Goal: Information Seeking & Learning: Learn about a topic

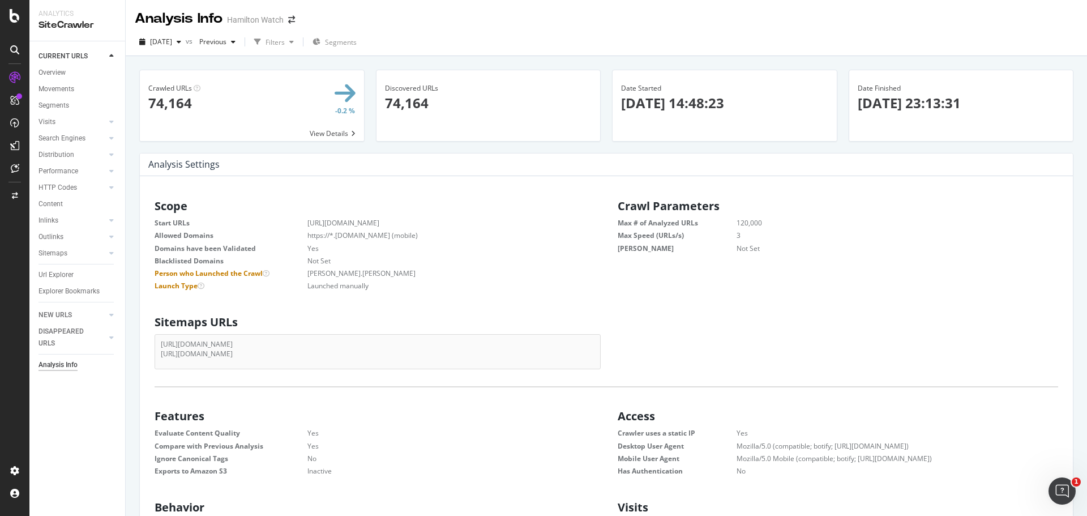
scroll to position [172, 432]
click at [72, 72] on link "Overview" at bounding box center [78, 73] width 79 height 12
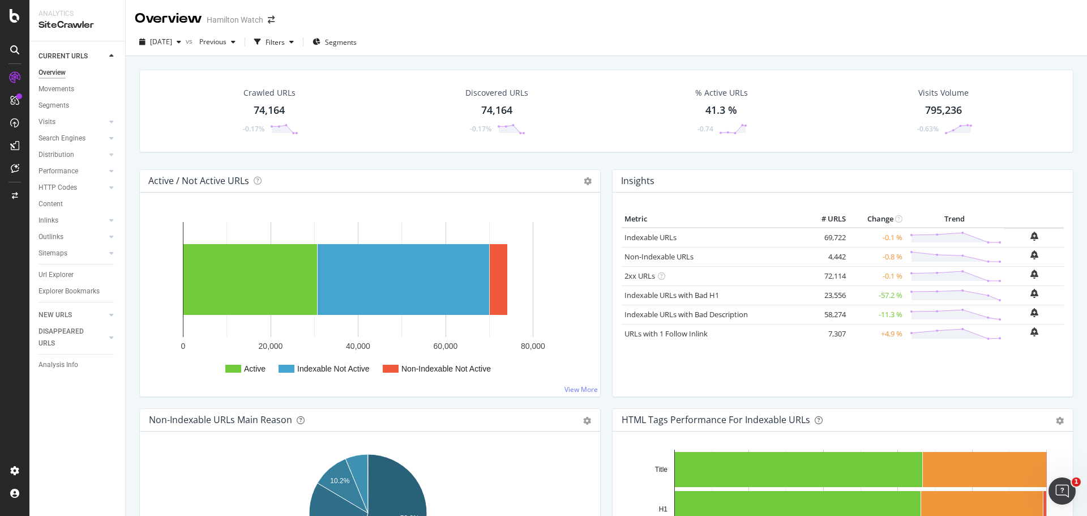
click at [413, 163] on div "Crawled URLs 74,164 -0.17% Discovered URLs 74,164 -0.17% % Active URLs 41.3 % -…" at bounding box center [607, 120] width 946 height 100
click at [14, 19] on icon at bounding box center [15, 16] width 10 height 14
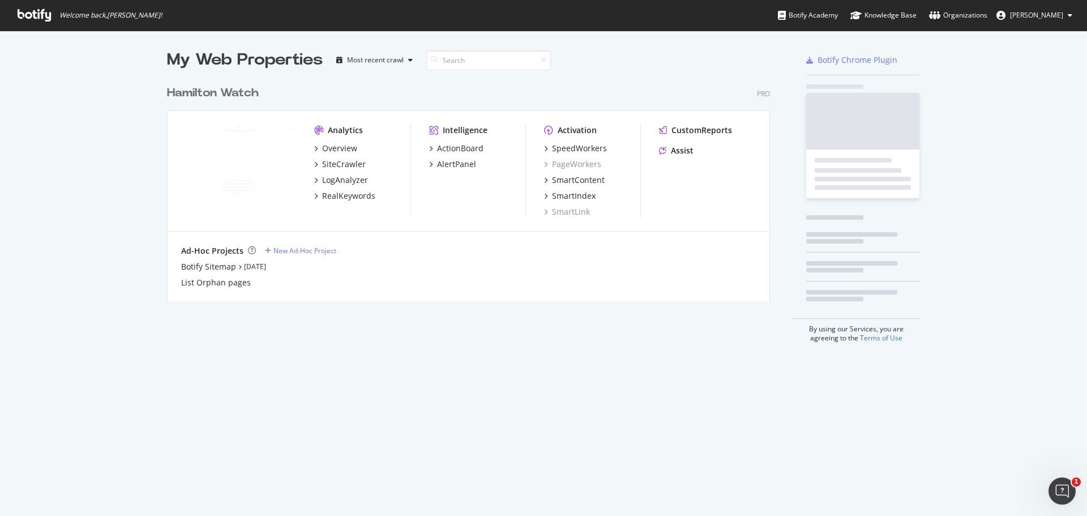
scroll to position [507, 1070]
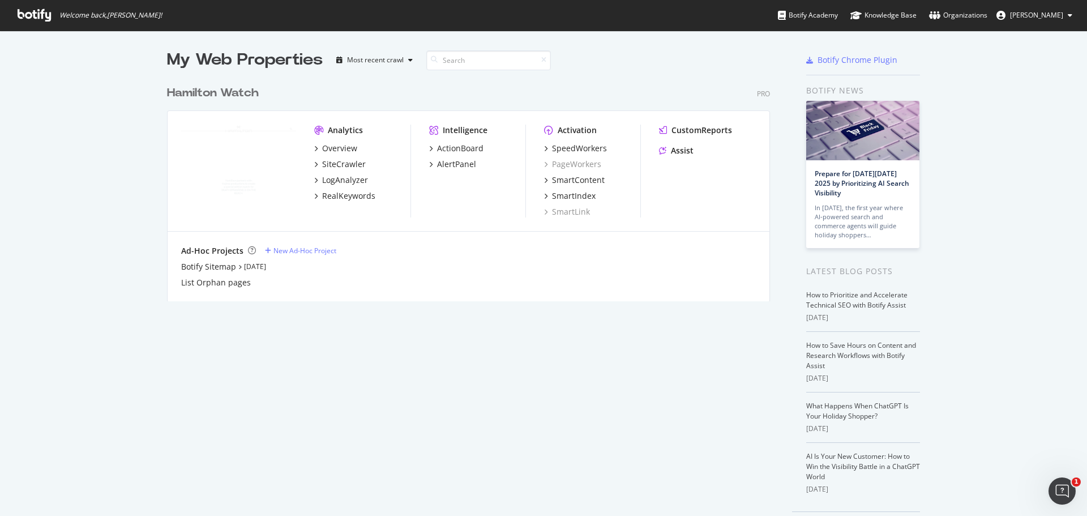
click at [254, 166] on img "grid" at bounding box center [238, 171] width 115 height 92
click at [321, 142] on div "Analytics Overview SiteCrawler LogAnalyzer RealKeywords" at bounding box center [362, 171] width 96 height 93
click at [325, 146] on div "Overview" at bounding box center [339, 148] width 35 height 11
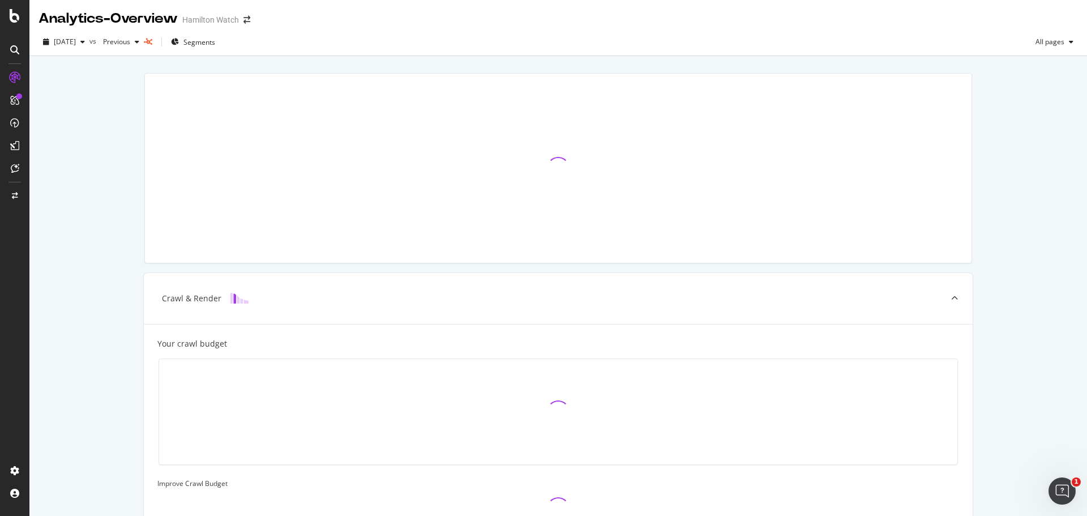
click at [95, 120] on div "Crawl & Render Your crawl budget Improve Crawl Budget Index Rank Convert" at bounding box center [558, 411] width 1058 height 710
click at [82, 151] on div "Crawl & Render Your crawl budget Improve Crawl Budget Index Rank Convert" at bounding box center [558, 411] width 1058 height 710
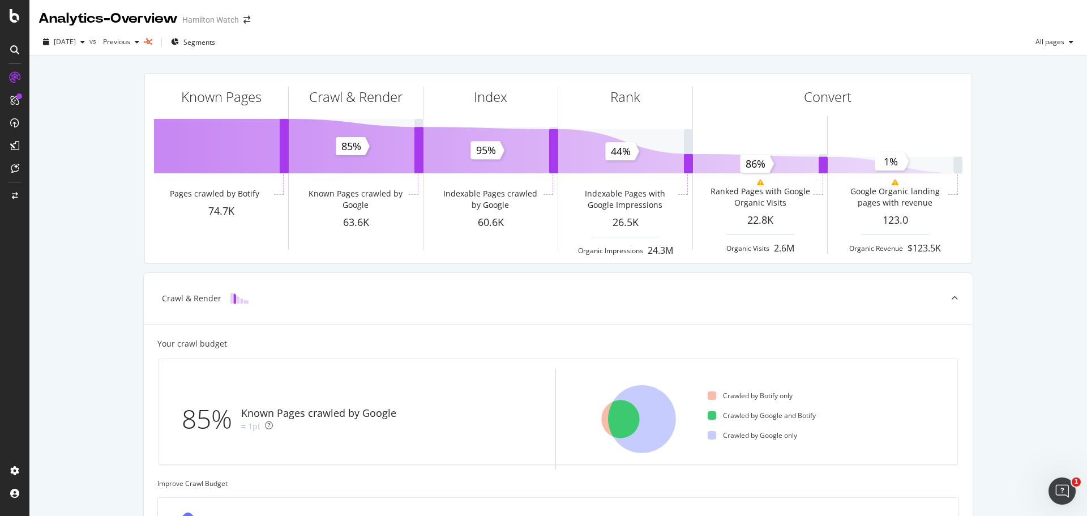
click at [89, 220] on div "Known Pages Pages crawled by Botify 74.7K Crawl & Render Known Pages crawled by…" at bounding box center [558, 467] width 1058 height 823
click at [116, 213] on div "Known Pages Pages crawled by Botify 74.7K Crawl & Render Known Pages crawled by…" at bounding box center [558, 467] width 1058 height 823
click at [105, 212] on div "Known Pages Pages crawled by Botify 74.7K Crawl & Render Known Pages crawled by…" at bounding box center [558, 467] width 1058 height 823
click at [92, 142] on div "Known Pages Pages crawled by Botify 74.7K Crawl & Render Known Pages crawled by…" at bounding box center [558, 467] width 1058 height 823
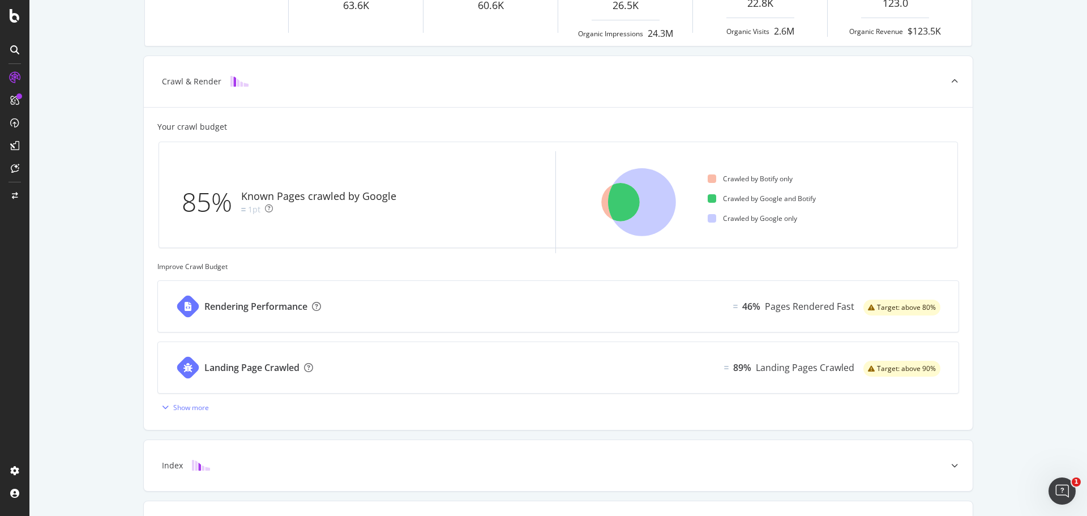
scroll to position [227, 0]
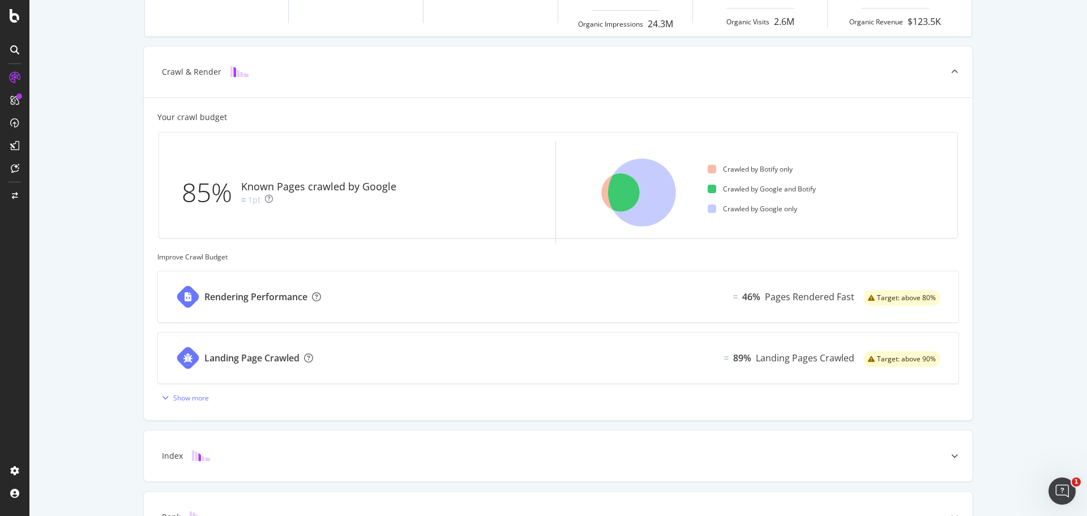
click at [100, 195] on div "Known Pages Pages crawled by Botify 74.7K Crawl & Render Known Pages crawled by…" at bounding box center [558, 241] width 1058 height 823
click at [99, 192] on div "Known Pages Pages crawled by Botify 74.7K Crawl & Render Known Pages crawled by…" at bounding box center [558, 241] width 1058 height 823
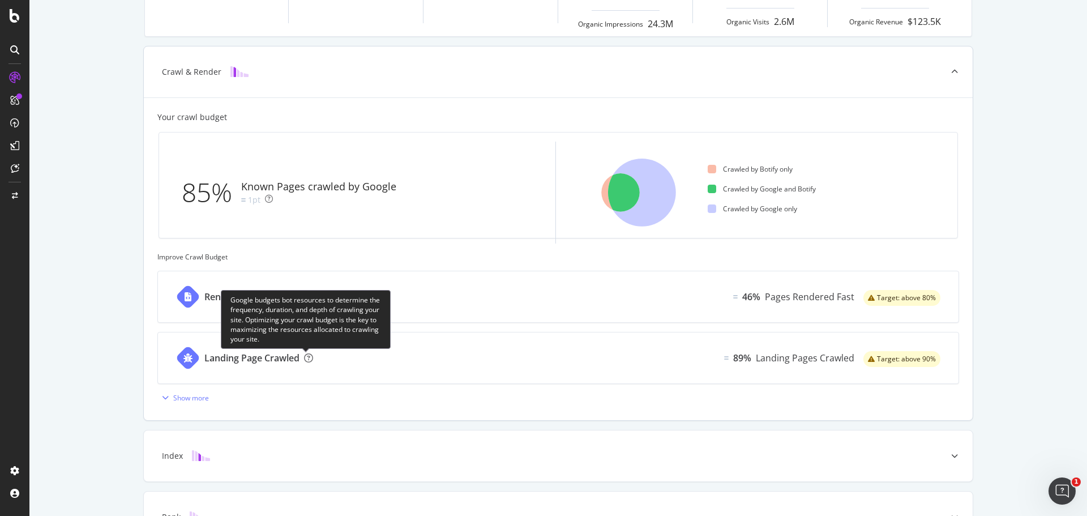
click at [304, 358] on icon at bounding box center [308, 357] width 9 height 9
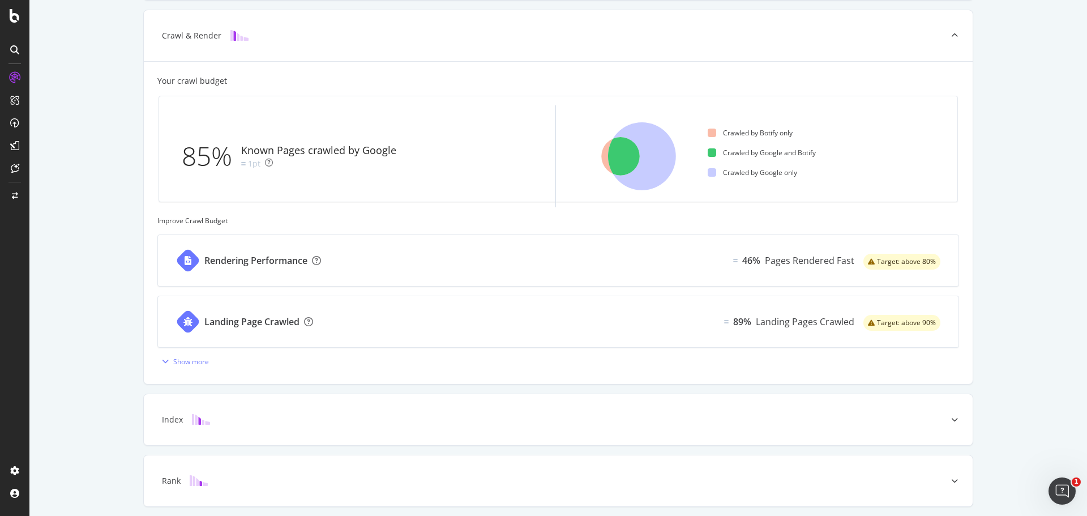
scroll to position [283, 0]
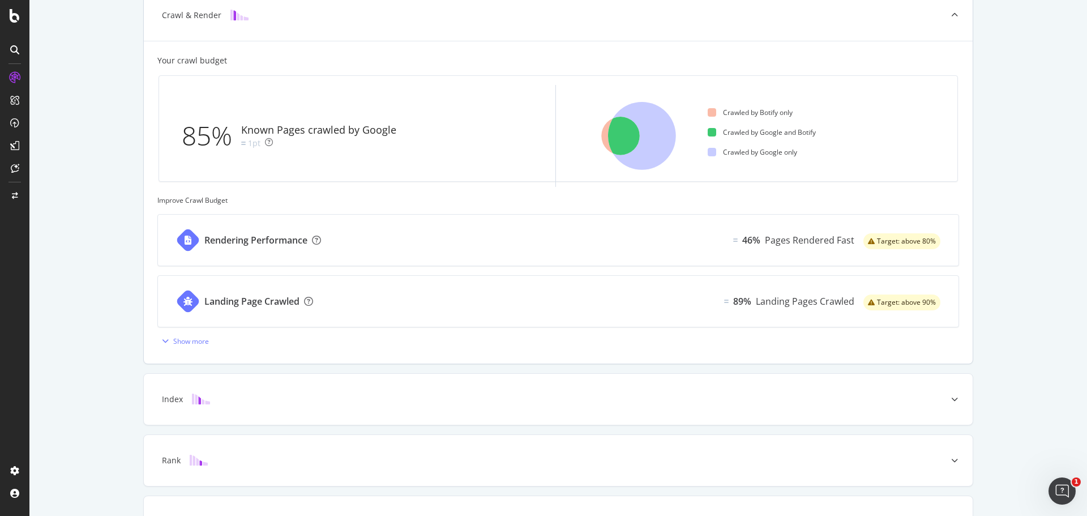
click at [415, 234] on div "Rendering Performance 46% Pages Rendered Fast Target: above 80%" at bounding box center [558, 240] width 801 height 51
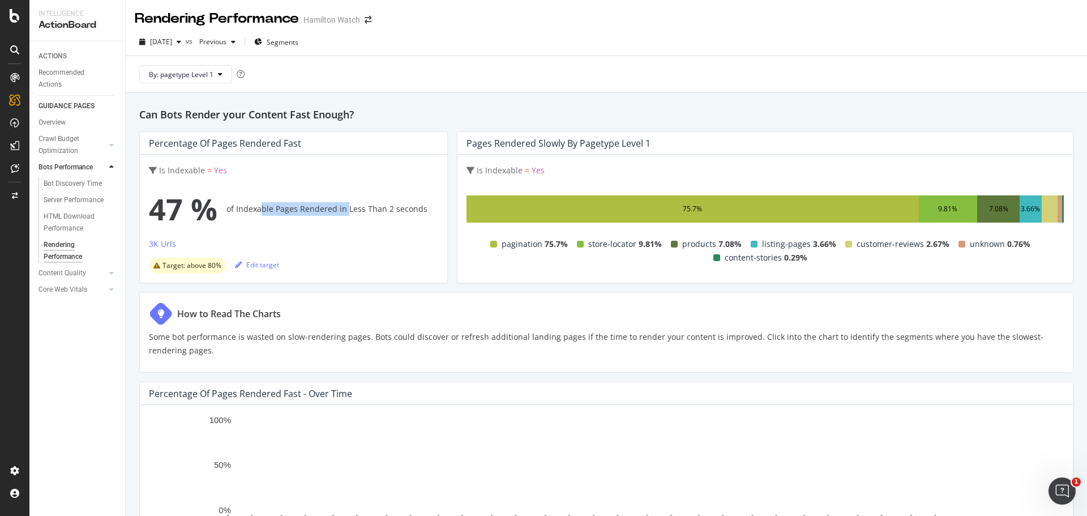
drag, startPoint x: 270, startPoint y: 210, endPoint x: 345, endPoint y: 212, distance: 75.3
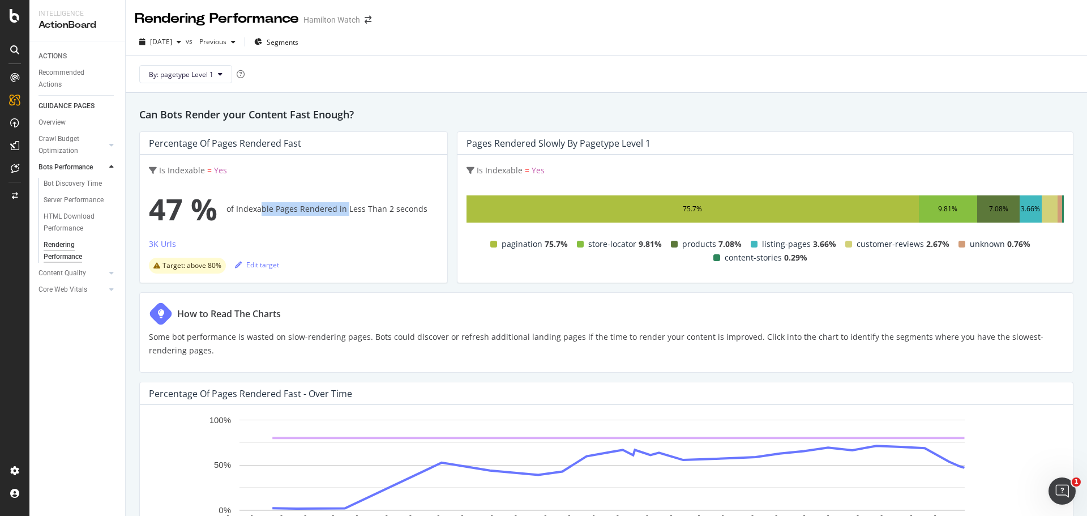
click at [345, 212] on div "47 % of Indexable Pages Rendered in Less Than 2 seconds" at bounding box center [293, 208] width 289 height 45
click at [349, 212] on div "47 % of Indexable Pages Rendered in Less Than 2 seconds" at bounding box center [293, 208] width 289 height 45
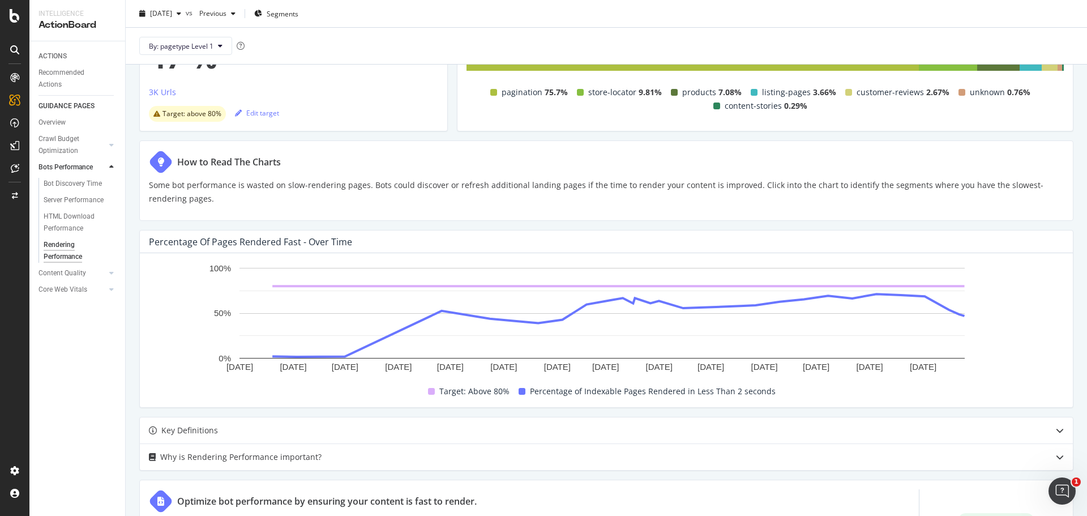
scroll to position [170, 0]
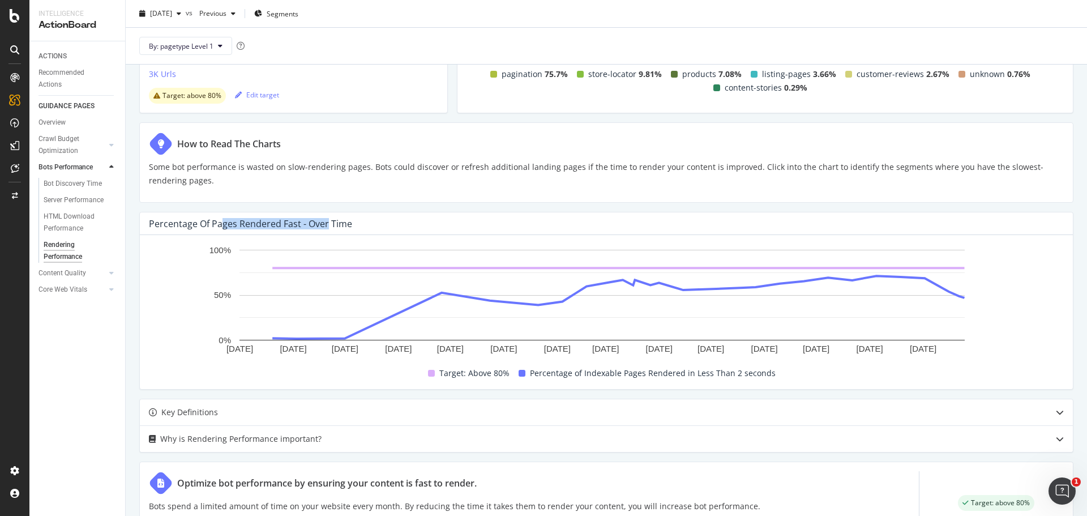
drag, startPoint x: 229, startPoint y: 222, endPoint x: 333, endPoint y: 217, distance: 104.3
click at [329, 217] on div "Percentage of Pages Rendered Fast - Over Time" at bounding box center [606, 223] width 933 height 23
click at [347, 222] on div "Percentage of Pages Rendered Fast - Over Time" at bounding box center [250, 223] width 203 height 11
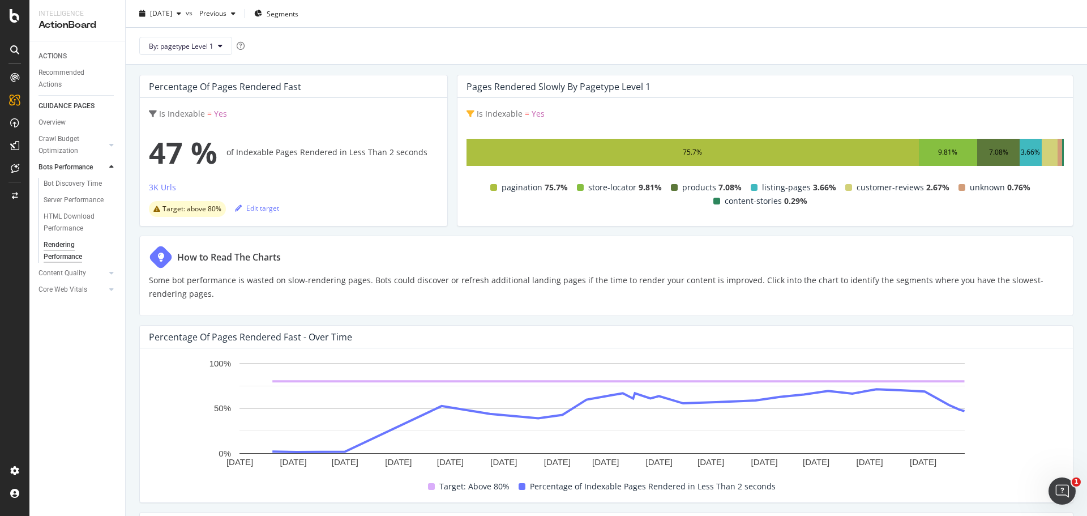
scroll to position [0, 0]
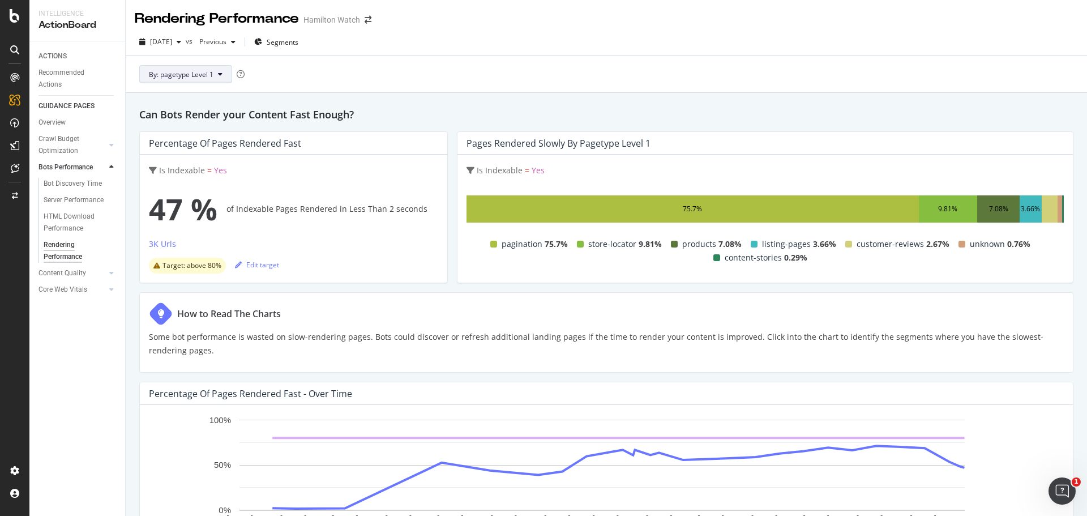
click at [207, 74] on span "By: pagetype Level 1" at bounding box center [181, 75] width 65 height 10
click at [340, 63] on div "By: pagetype Level 1" at bounding box center [606, 74] width 943 height 36
click at [187, 77] on span "By: pagetype Level 1" at bounding box center [181, 75] width 65 height 10
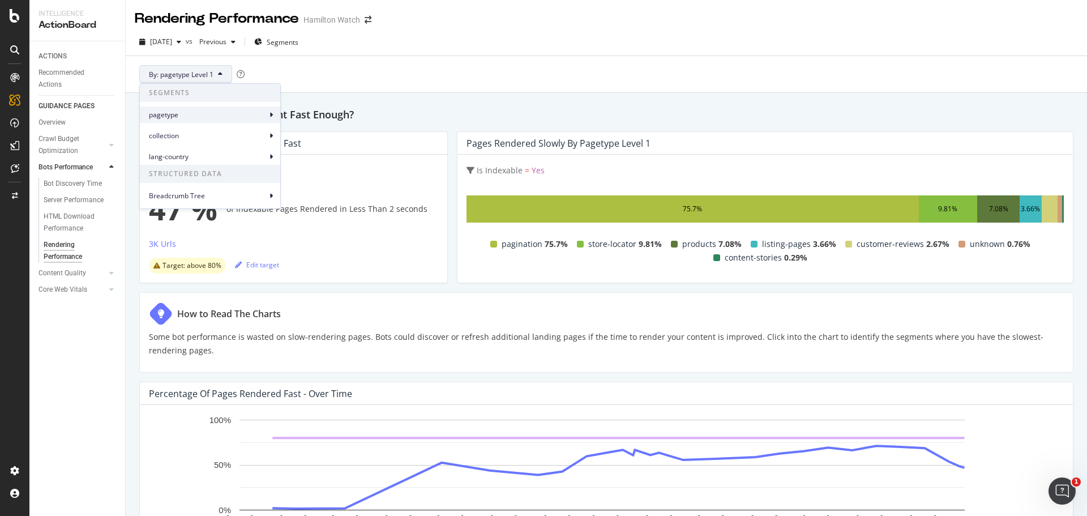
click at [188, 113] on span "pagetype" at bounding box center [208, 115] width 118 height 10
click at [231, 137] on span "collection" at bounding box center [208, 136] width 118 height 10
click at [220, 155] on span "lang-country" at bounding box center [208, 157] width 118 height 10
click at [206, 117] on span "pagetype" at bounding box center [208, 115] width 118 height 10
click at [305, 63] on div "By: pagetype Level 1" at bounding box center [606, 74] width 943 height 36
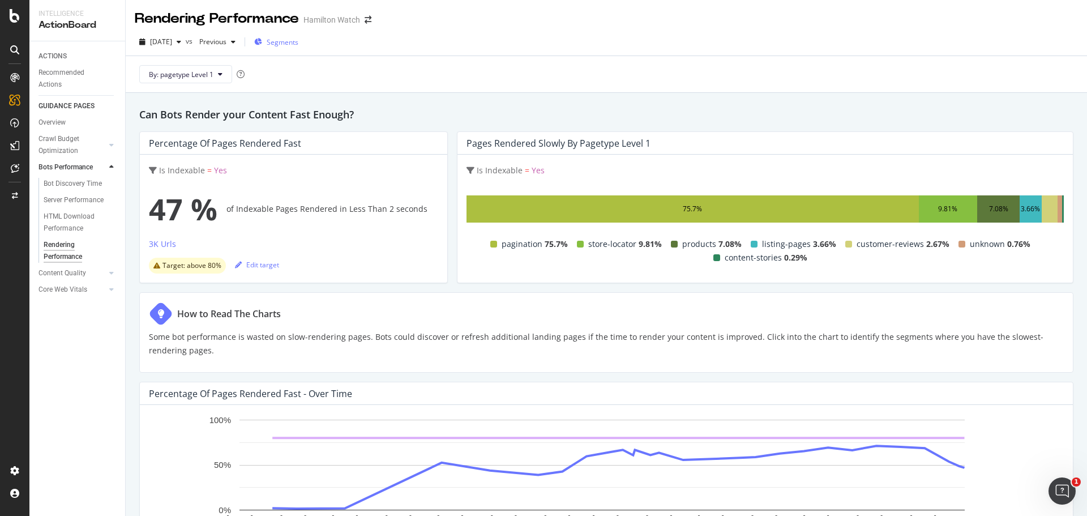
click at [298, 39] on span "Segments" at bounding box center [283, 42] width 32 height 10
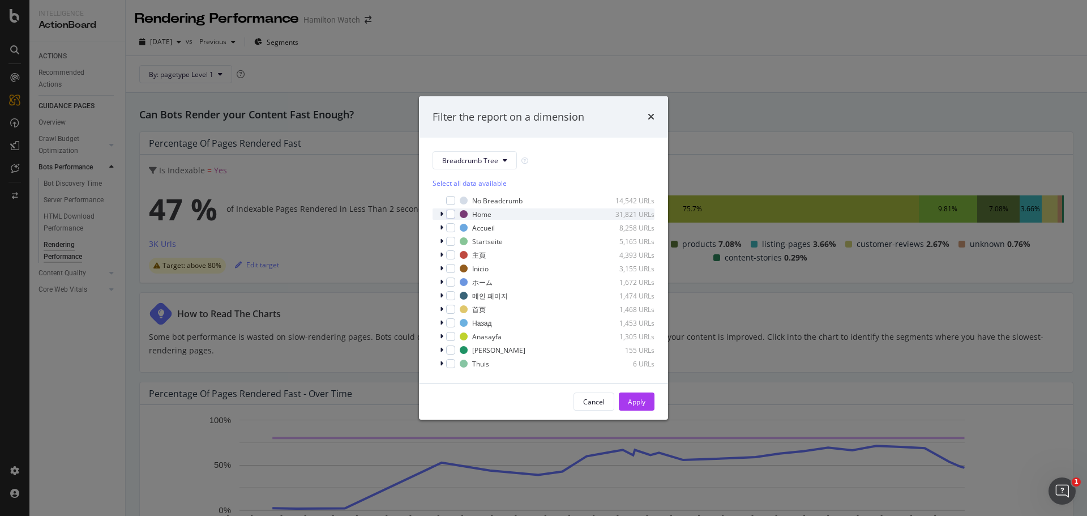
click at [443, 213] on div "modal" at bounding box center [442, 213] width 7 height 11
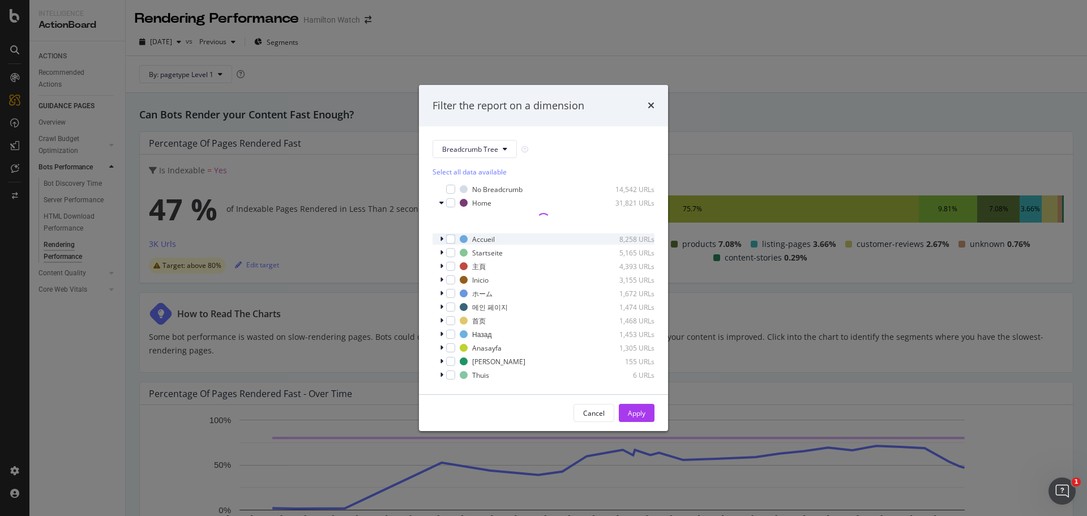
click at [441, 240] on icon "modal" at bounding box center [441, 239] width 3 height 7
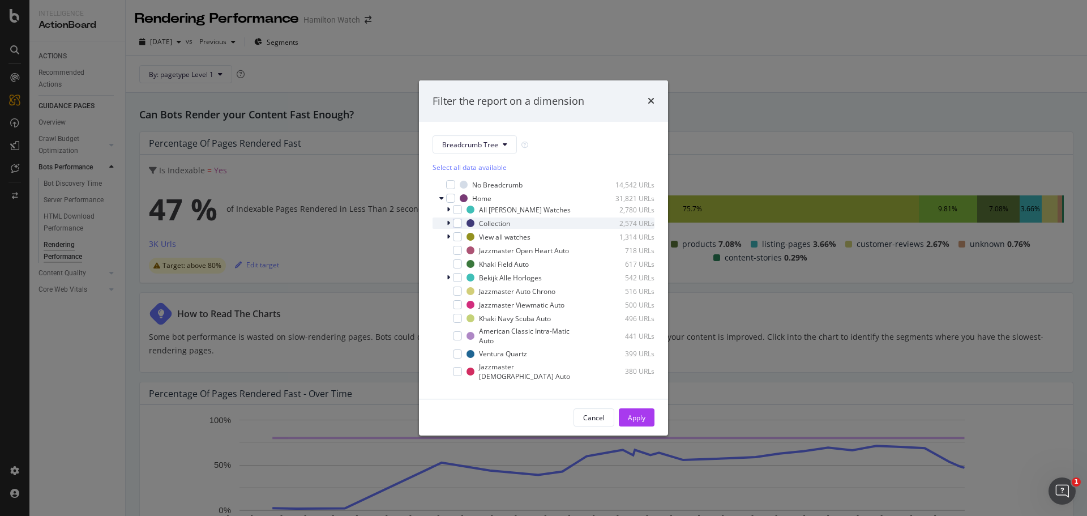
click at [448, 221] on icon "modal" at bounding box center [448, 223] width 3 height 7
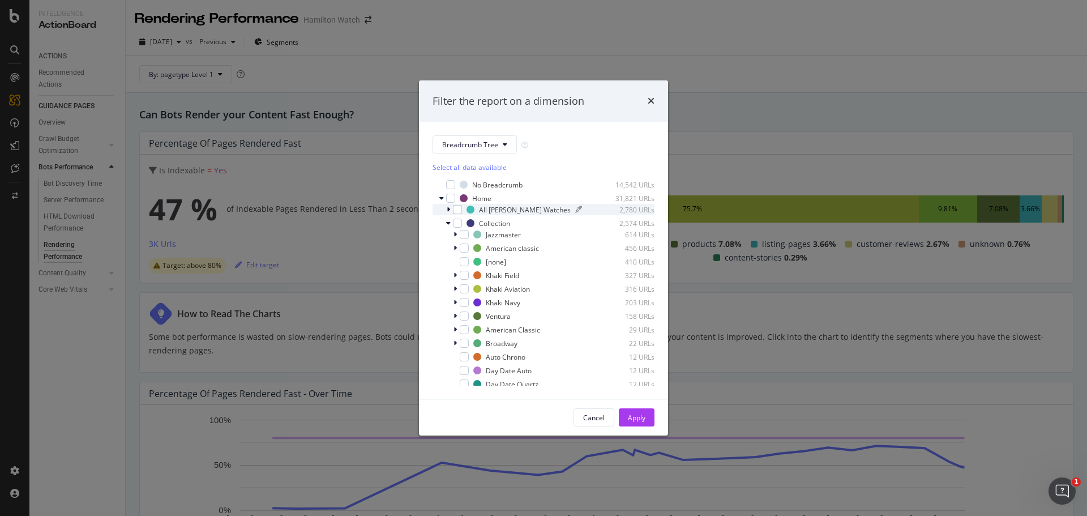
click at [486, 212] on div "All [PERSON_NAME] Watches" at bounding box center [525, 210] width 92 height 10
click at [652, 101] on icon "times" at bounding box center [651, 100] width 7 height 9
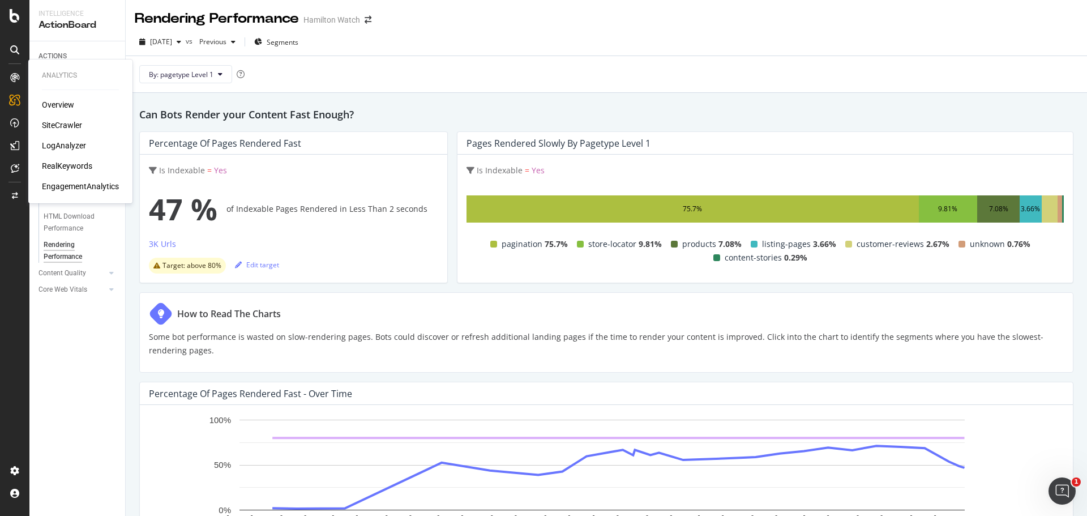
click at [18, 80] on icon at bounding box center [14, 77] width 9 height 9
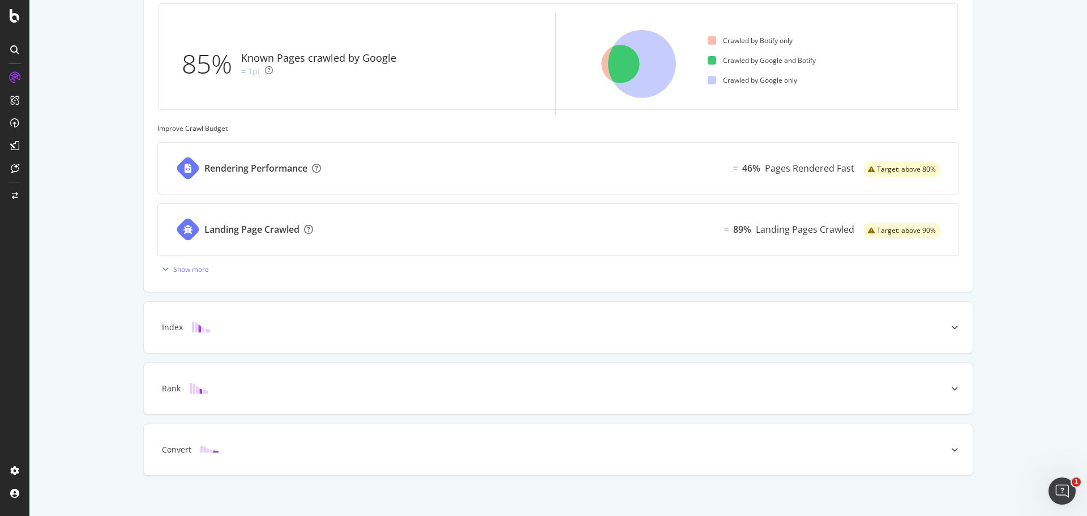
scroll to position [364, 0]
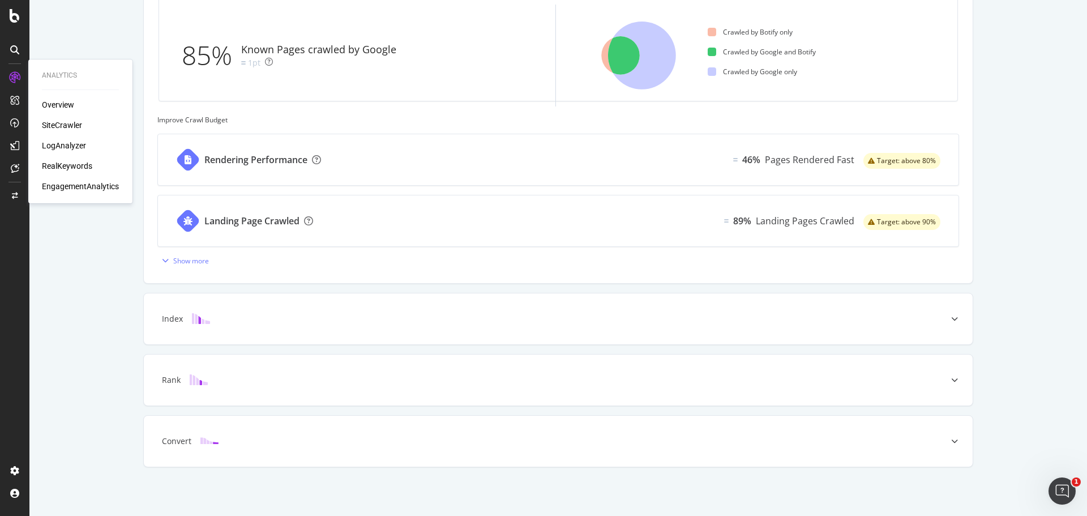
click at [68, 127] on div "SiteCrawler" at bounding box center [62, 124] width 40 height 11
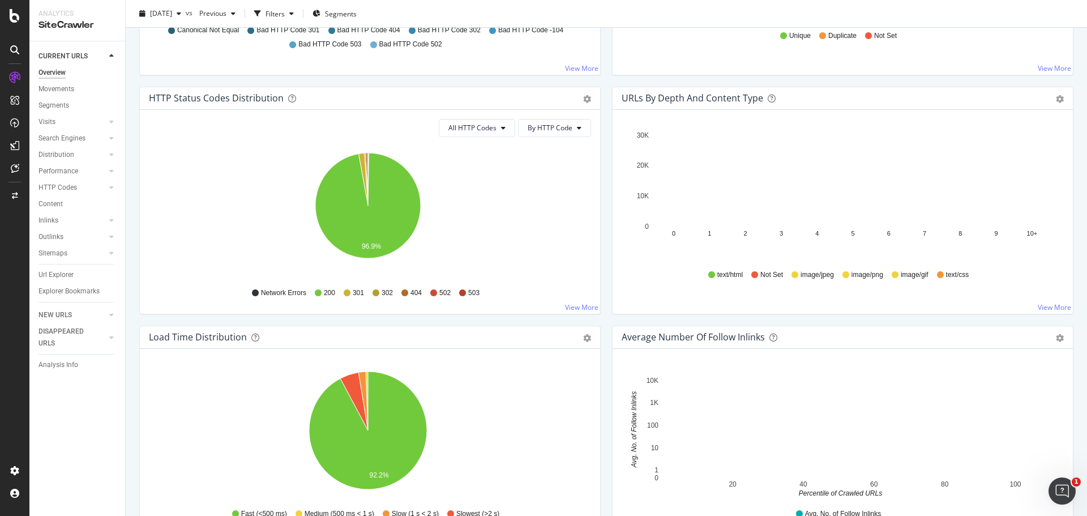
scroll to position [583, 0]
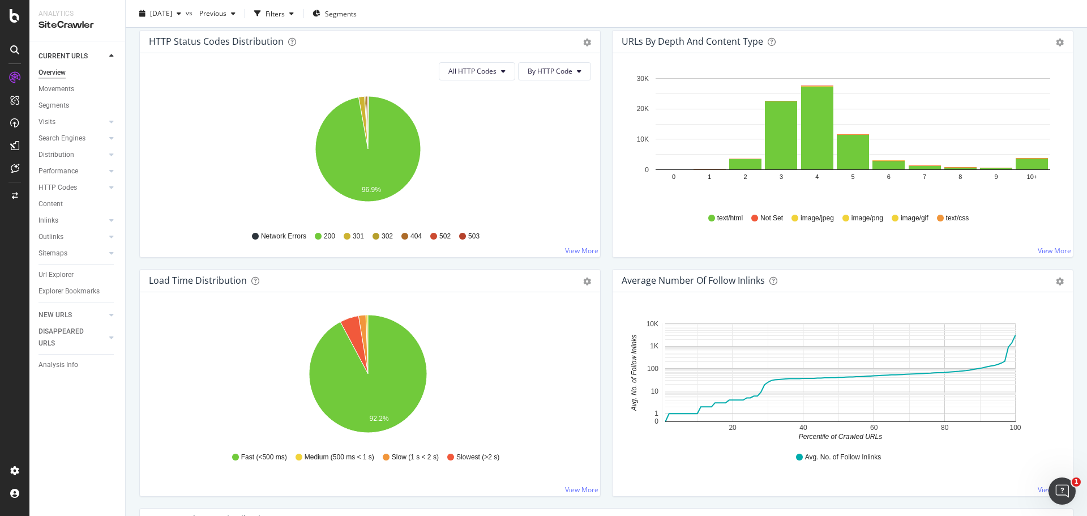
click at [601, 348] on div "Load Time Distribution Pie Table Export as CSV Add to Custom Report Hold CTRL w…" at bounding box center [370, 388] width 473 height 239
click at [606, 263] on div "URLs by Depth and Content Type Bar (by Value) Bar (by Percentage) Table Export …" at bounding box center [842, 149] width 473 height 239
click at [606, 261] on div "URLs by Depth and Content Type Bar (by Value) Bar (by Percentage) Table Export …" at bounding box center [842, 149] width 473 height 239
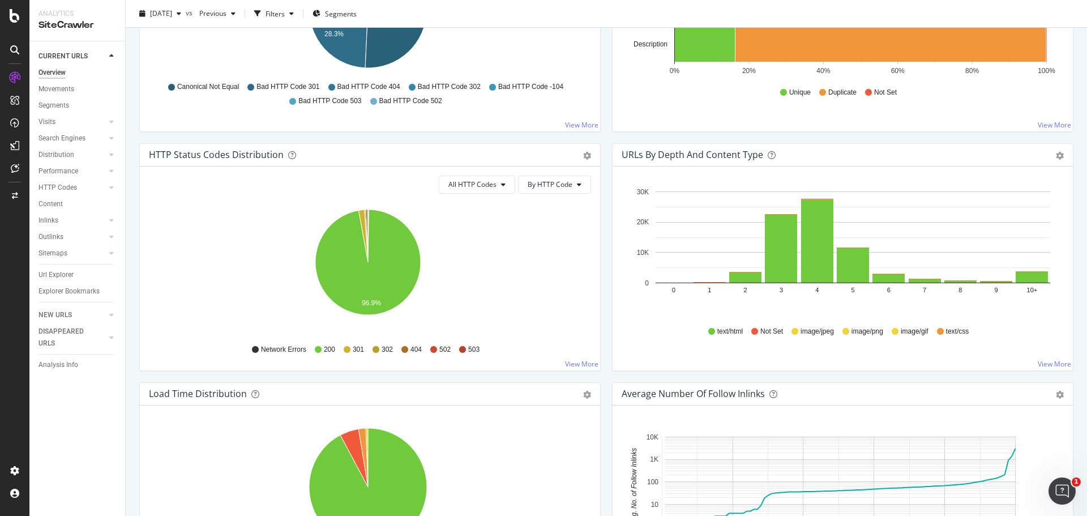
scroll to position [413, 0]
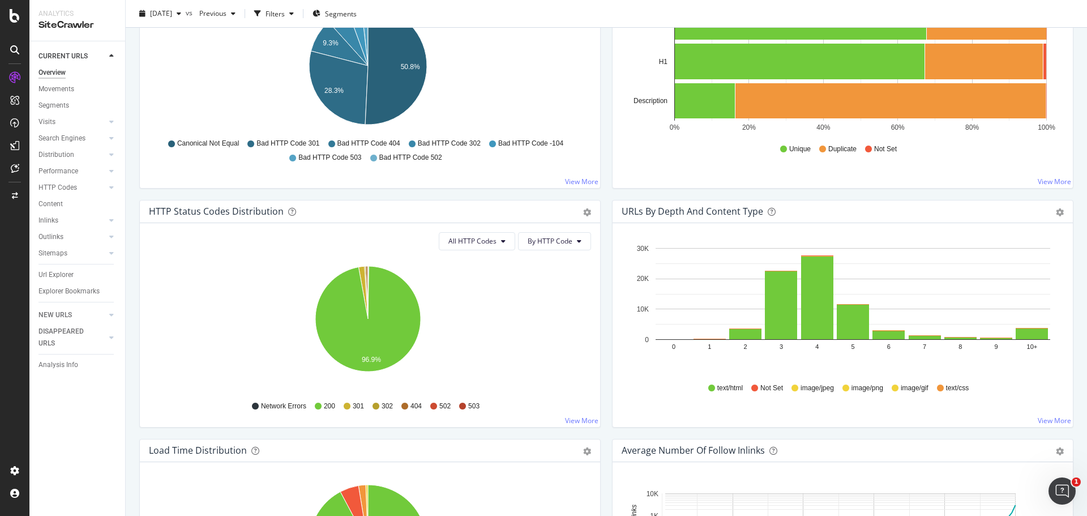
click at [606, 261] on div "URLs by Depth and Content Type Bar (by Value) Bar (by Percentage) Table Export …" at bounding box center [842, 319] width 473 height 239
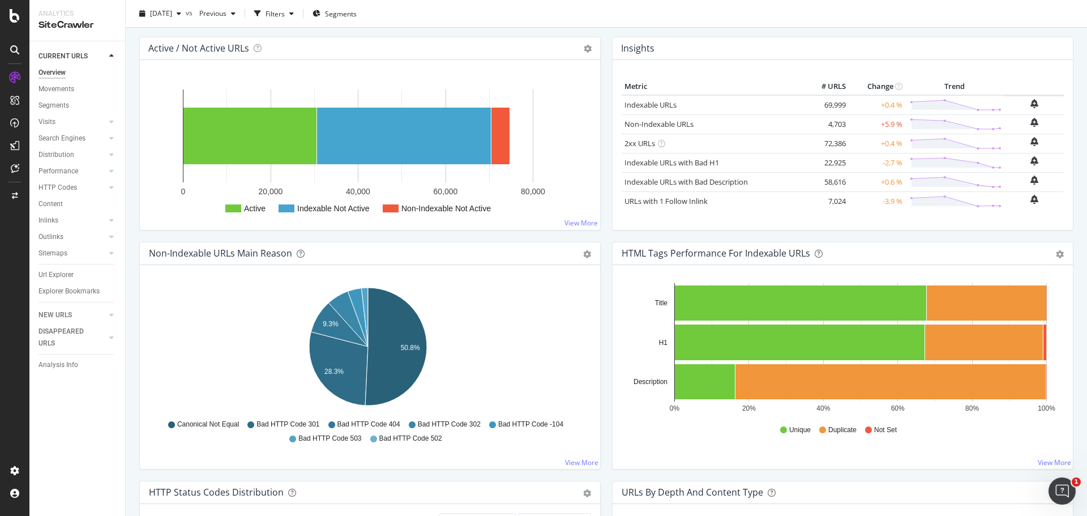
scroll to position [130, 0]
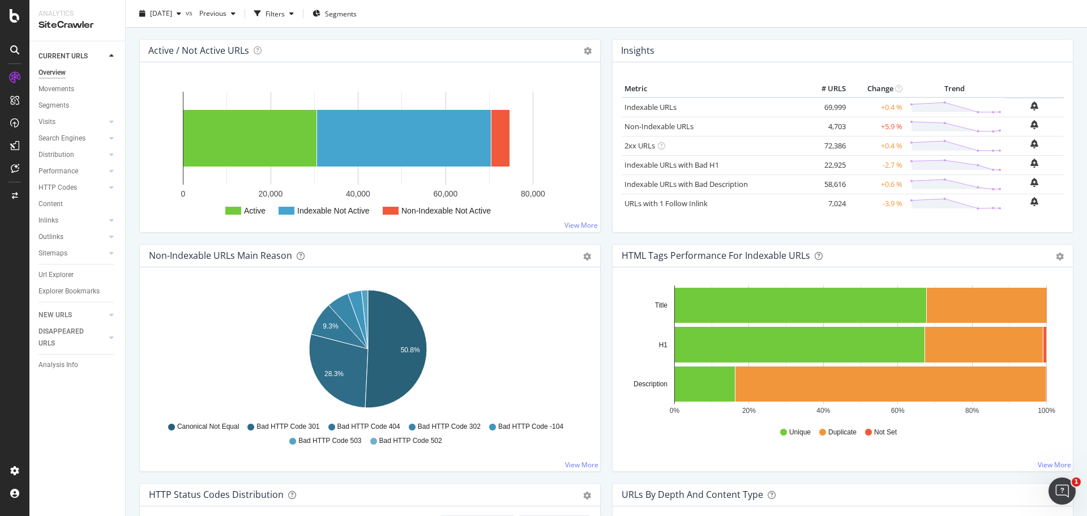
click at [606, 260] on div "HTML Tags Performance for Indexable URLs Bar Bar (by Percentage) Table Export a…" at bounding box center [842, 363] width 473 height 239
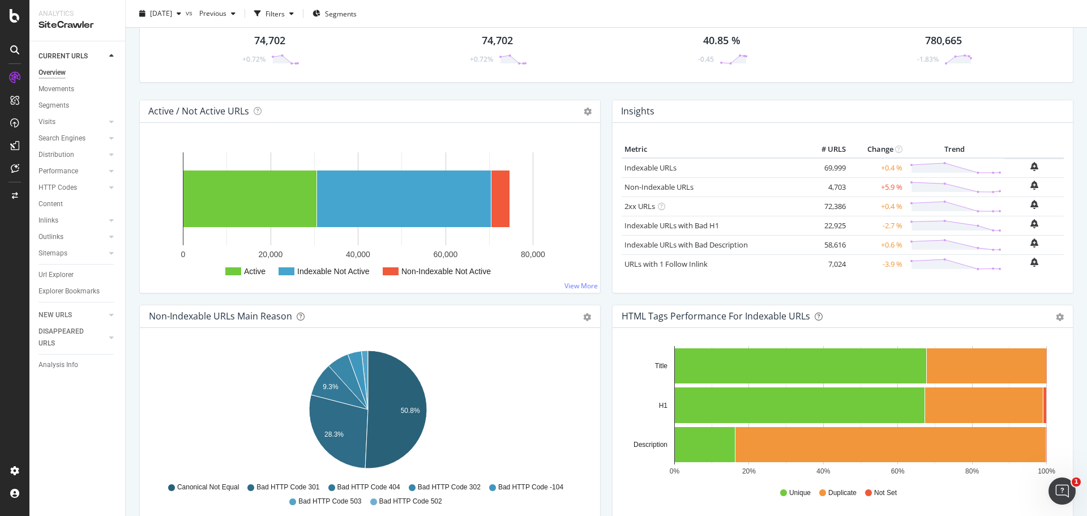
scroll to position [0, 0]
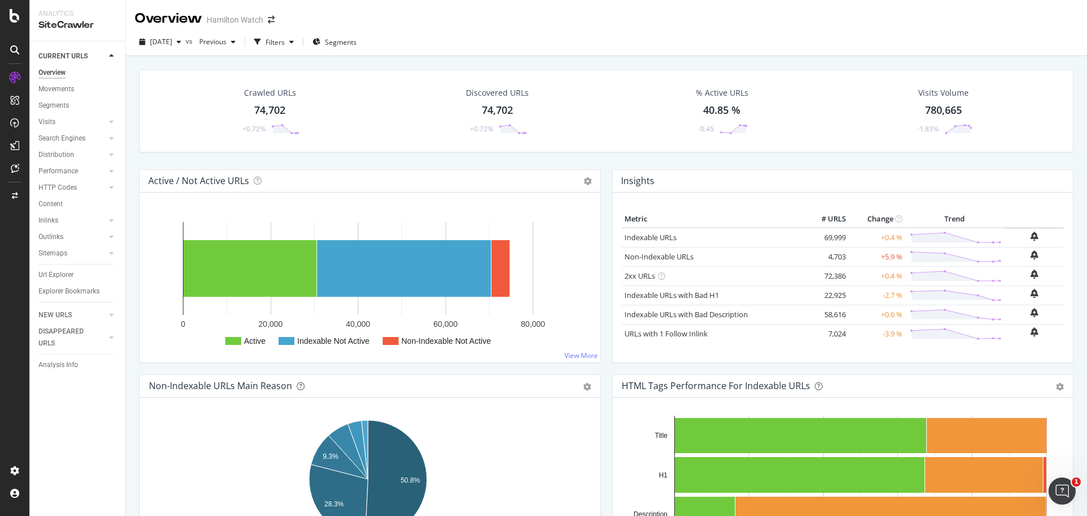
click at [606, 260] on div "Insights Metric # URLS Change Trend Indexable URLs 69,999 +0.4 % Non-Indexable …" at bounding box center [842, 271] width 473 height 205
click at [599, 262] on div "Active / Not Active URLs Chart (by Value) Chart (by Percentage) Table Expand Ex…" at bounding box center [370, 271] width 473 height 205
click at [601, 262] on div "Active / Not Active URLs Chart (by Value) Chart (by Percentage) Table Expand Ex…" at bounding box center [370, 271] width 473 height 205
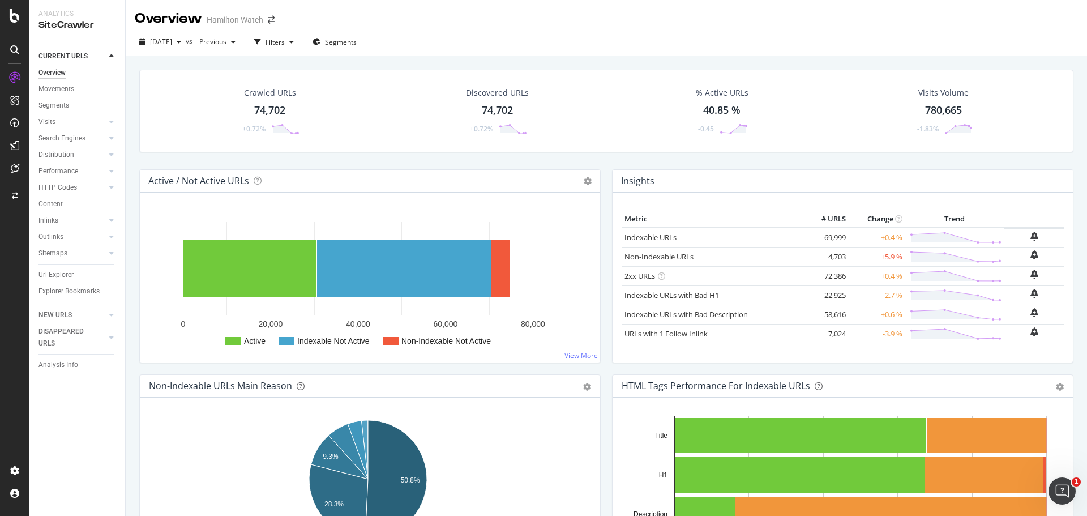
click at [601, 262] on div "Active / Not Active URLs Chart (by Value) Chart (by Percentage) Table Expand Ex…" at bounding box center [370, 271] width 473 height 205
click at [613, 171] on div "Insights" at bounding box center [843, 181] width 460 height 23
click at [606, 174] on div "Insights Metric # URLS Change Trend Indexable URLs 69,999 +0.4 % Non-Indexable …" at bounding box center [842, 271] width 473 height 205
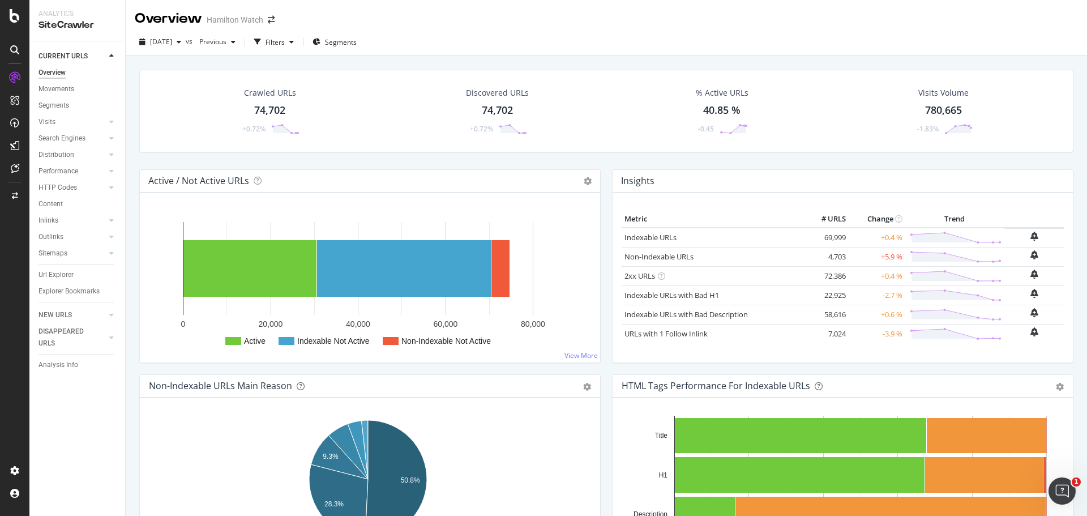
click at [633, 180] on h4 "Insights" at bounding box center [637, 180] width 33 height 15
click at [631, 180] on h4 "Insights" at bounding box center [637, 180] width 33 height 15
click at [606, 232] on div "Insights Metric # URLS Change Trend Indexable URLs 69,999 +0.4 % Non-Indexable …" at bounding box center [842, 271] width 473 height 205
click at [606, 233] on div "Insights Metric # URLS Change Trend Indexable URLs 69,999 +0.4 % Non-Indexable …" at bounding box center [842, 271] width 473 height 205
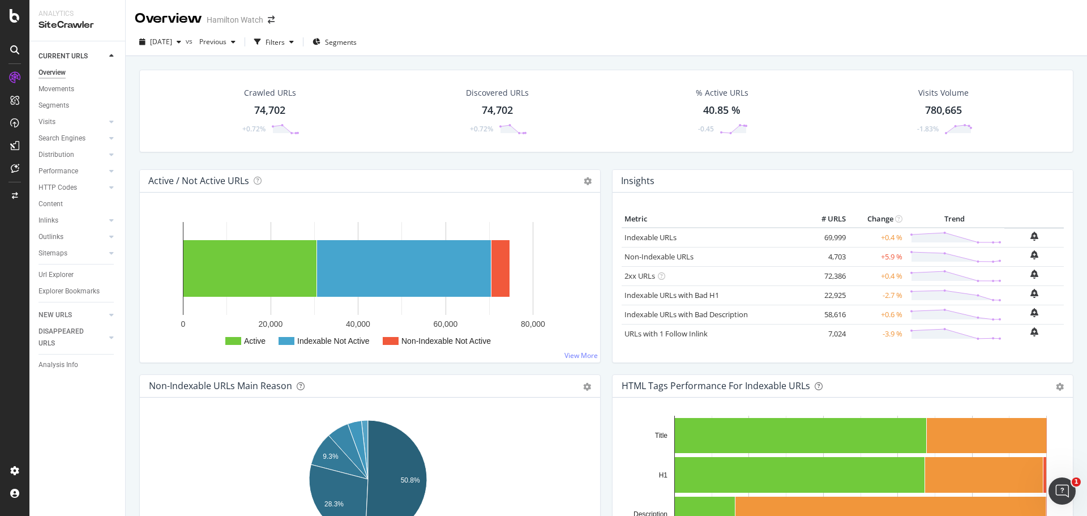
click at [606, 232] on div "Insights Metric # URLS Change Trend Indexable URLs 69,999 +0.4 % Non-Indexable …" at bounding box center [842, 271] width 473 height 205
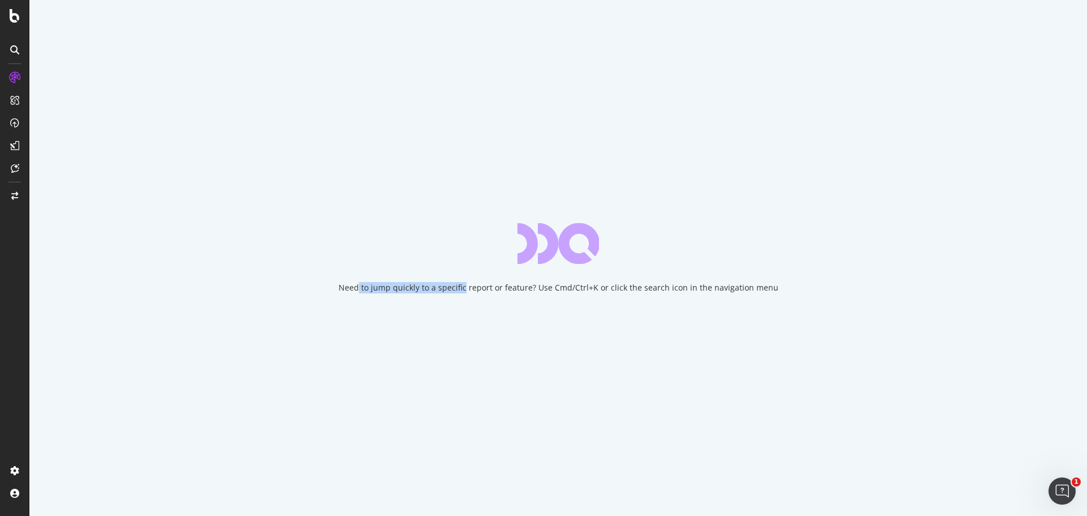
drag, startPoint x: 365, startPoint y: 287, endPoint x: 469, endPoint y: 291, distance: 104.3
click at [469, 291] on div "Need to jump quickly to a specific report or feature? Use Cmd/Ctrl+K or click t…" at bounding box center [559, 287] width 440 height 11
click at [475, 288] on div "Need to jump quickly to a specific report or feature? Use Cmd/Ctrl+K or click t…" at bounding box center [559, 287] width 440 height 11
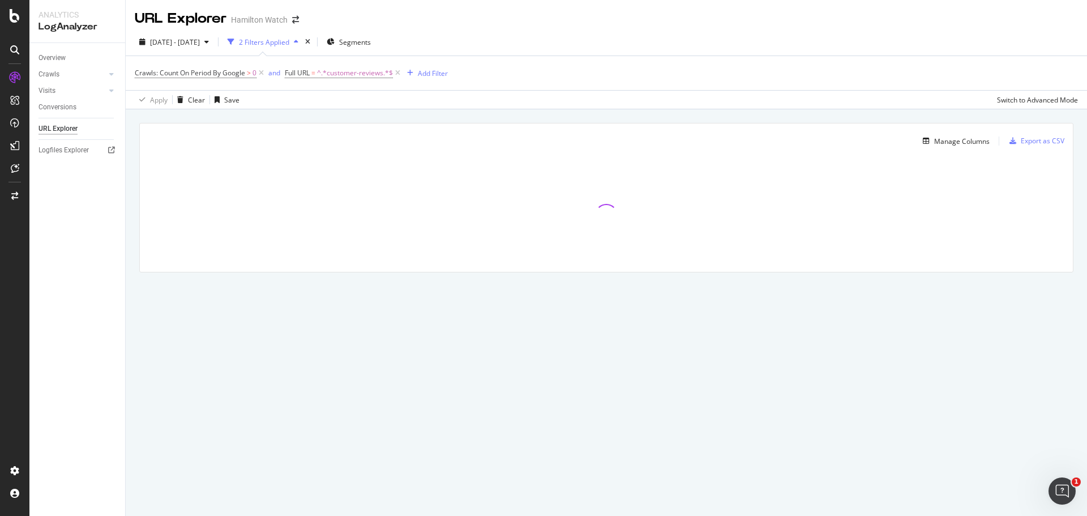
click at [443, 117] on div "Manage Columns Export as CSV Full URL Crawls: Count On Period By Google" at bounding box center [607, 210] width 962 height 203
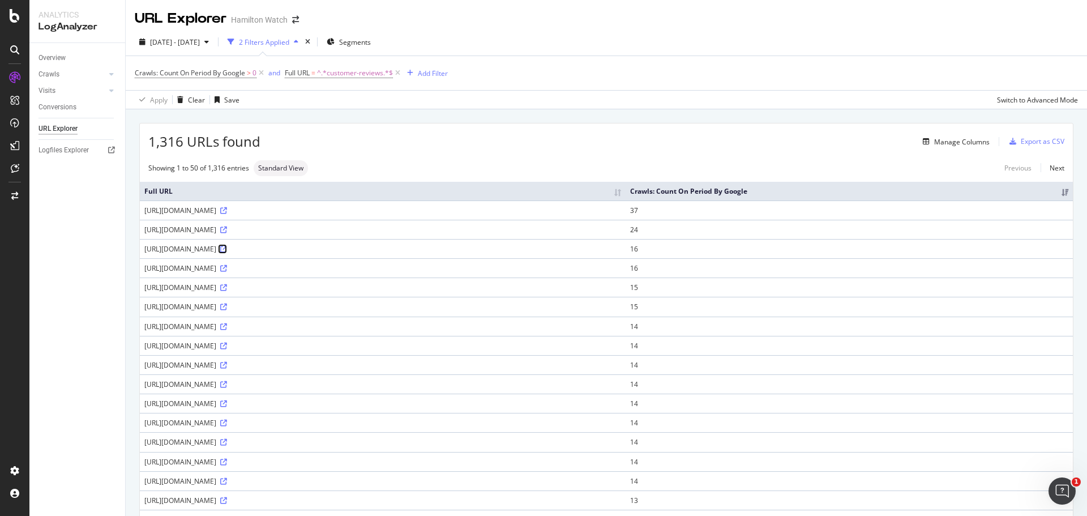
click at [227, 247] on icon at bounding box center [223, 249] width 7 height 7
